Goal: Find specific page/section: Find specific page/section

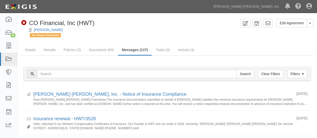
scroll to position [50, 0]
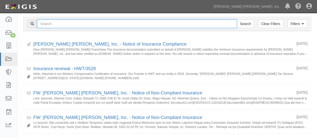
click at [67, 24] on input "text" at bounding box center [137, 24] width 200 height 9
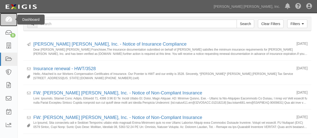
click at [10, 18] on icon at bounding box center [8, 20] width 7 height 6
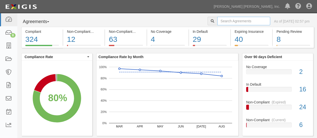
click at [218, 23] on input "text" at bounding box center [243, 21] width 53 height 9
type input "HZS"
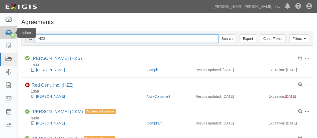
drag, startPoint x: 58, startPoint y: 39, endPoint x: 9, endPoint y: 31, distance: 50.3
type input "BAP"
click at [218, 34] on input "Search" at bounding box center [227, 38] width 18 height 9
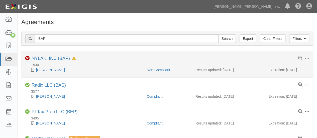
click at [54, 55] on li "Toggle Agreement Dropdown Edit Log activity Add task Send message Archive Delet…" at bounding box center [167, 64] width 292 height 27
click at [57, 59] on link "NYLAK, INC (BAP)" at bounding box center [51, 58] width 38 height 5
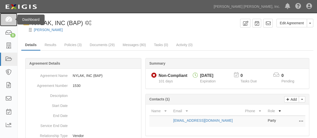
click at [9, 18] on icon at bounding box center [8, 20] width 7 height 6
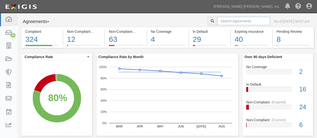
click at [217, 21] on input "text" at bounding box center [243, 21] width 53 height 9
type input "DRH"
